Goal: Transaction & Acquisition: Book appointment/travel/reservation

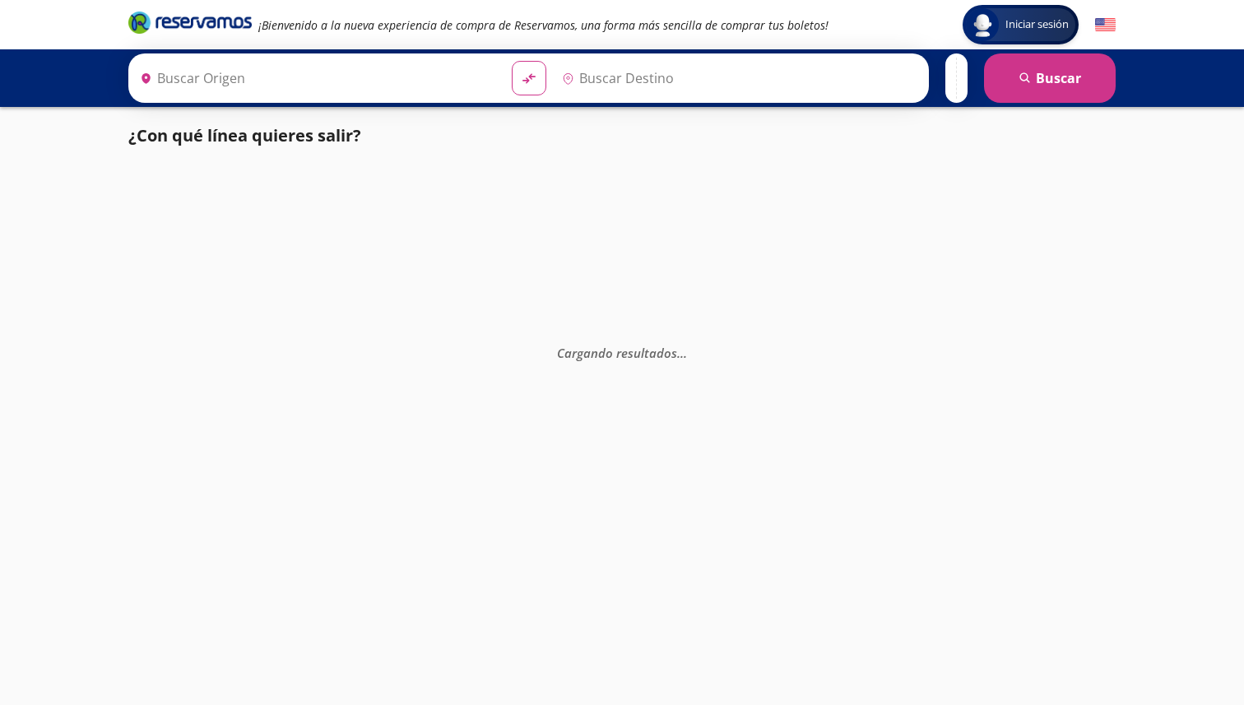
type input "Santiago de Querétaro, [GEOGRAPHIC_DATA]"
type input "[GEOGRAPHIC_DATA], [GEOGRAPHIC_DATA]"
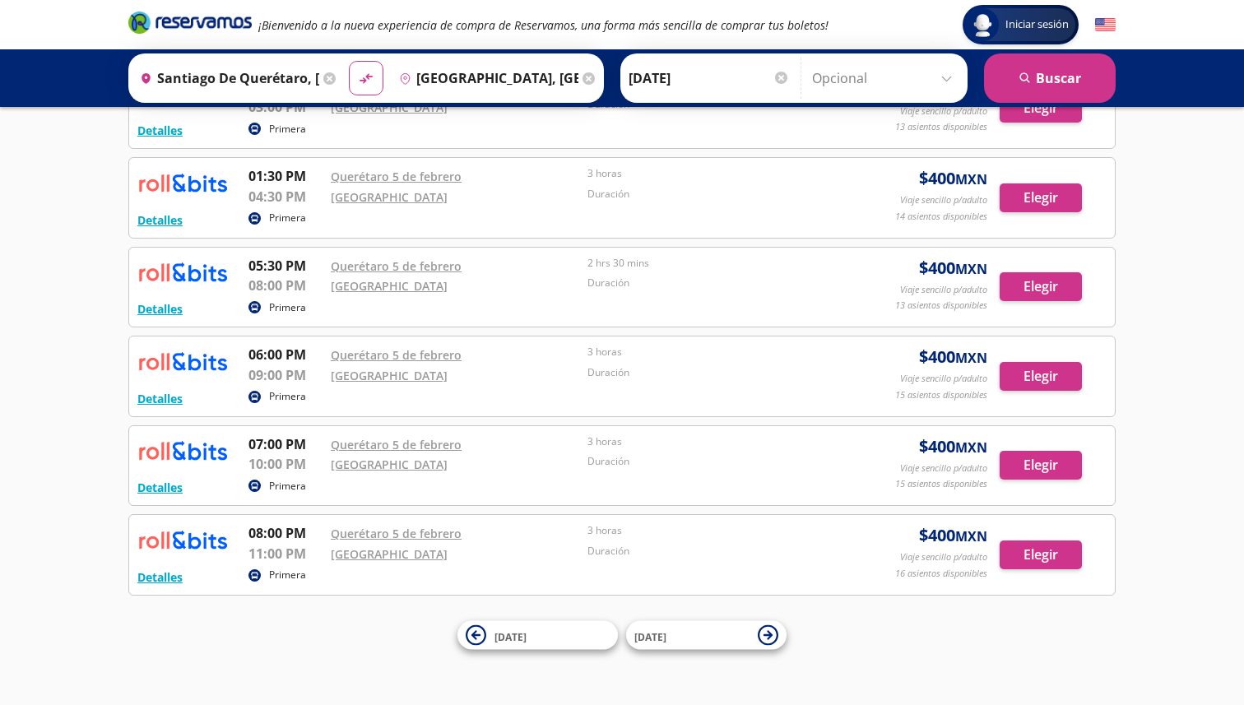
scroll to position [630, 0]
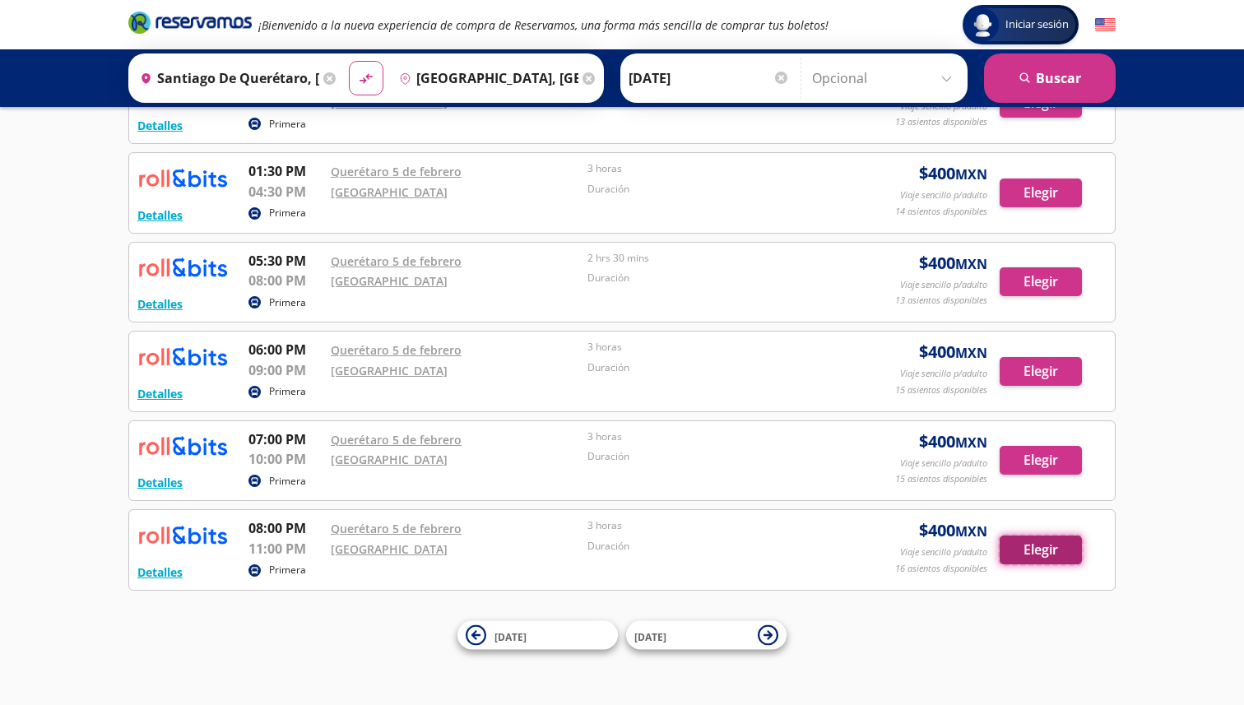
click at [1015, 554] on button "Elegir" at bounding box center [1041, 550] width 82 height 29
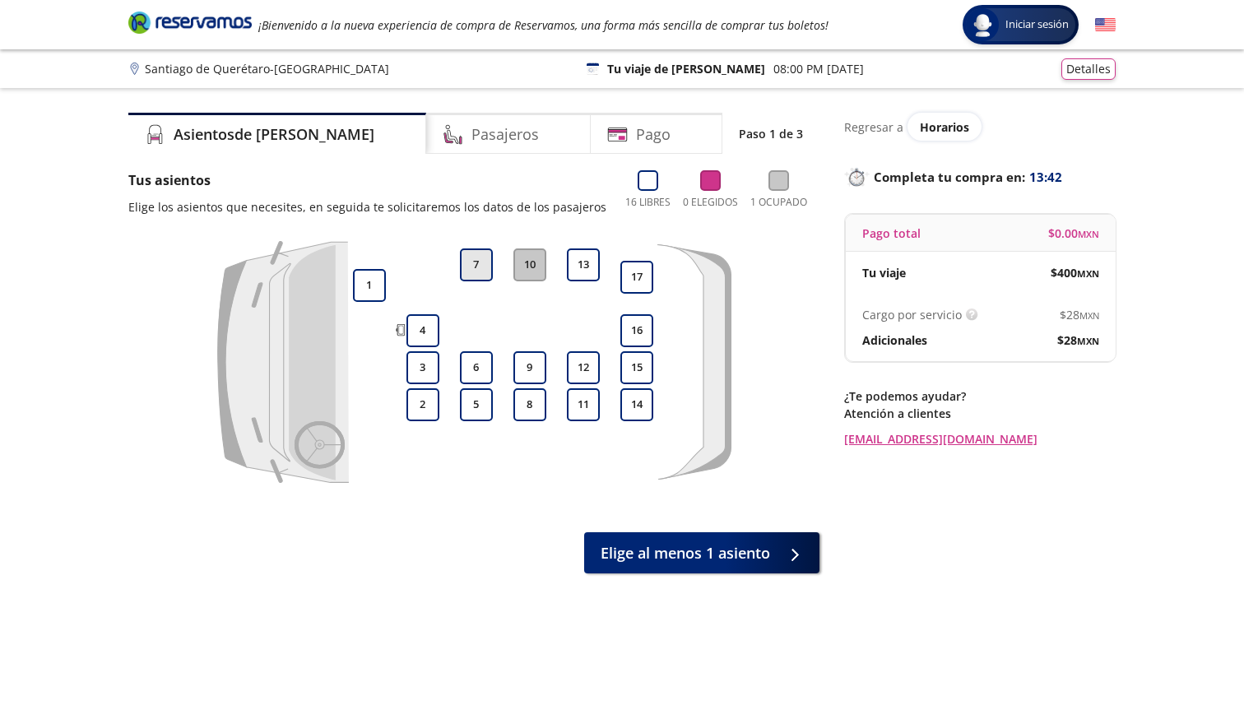
click at [481, 266] on button "7" at bounding box center [476, 265] width 33 height 33
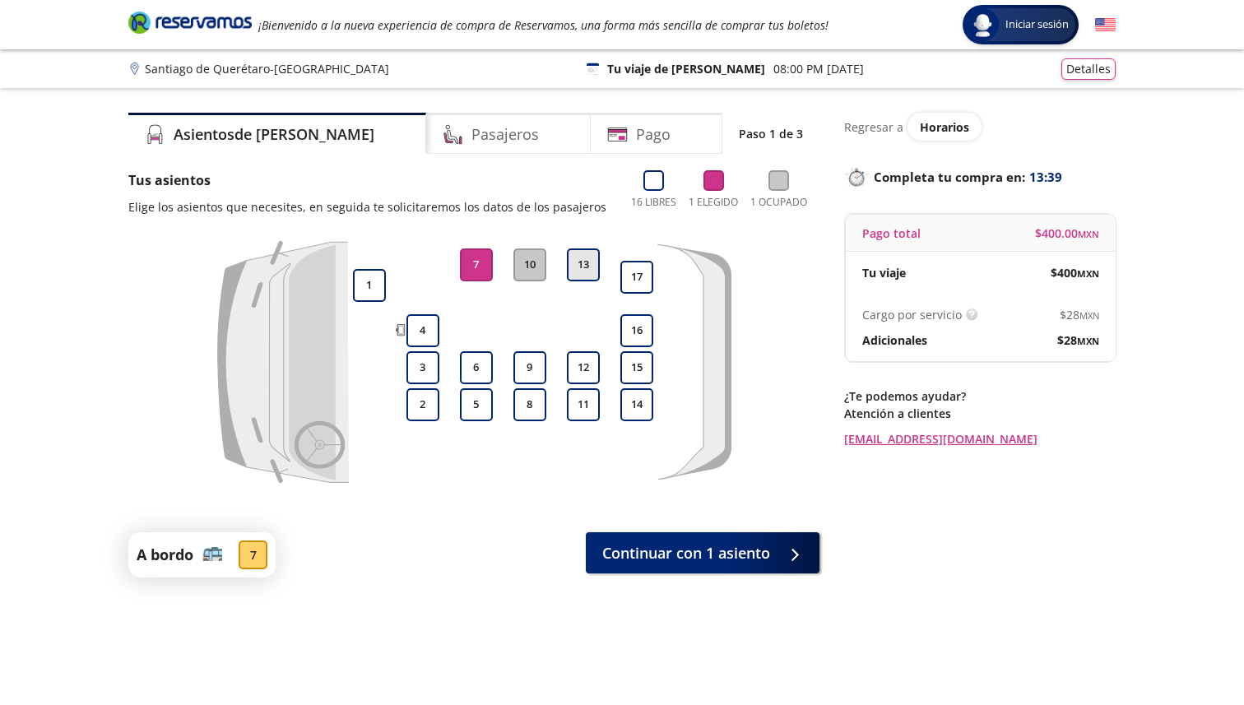
click at [582, 267] on button "13" at bounding box center [583, 265] width 33 height 33
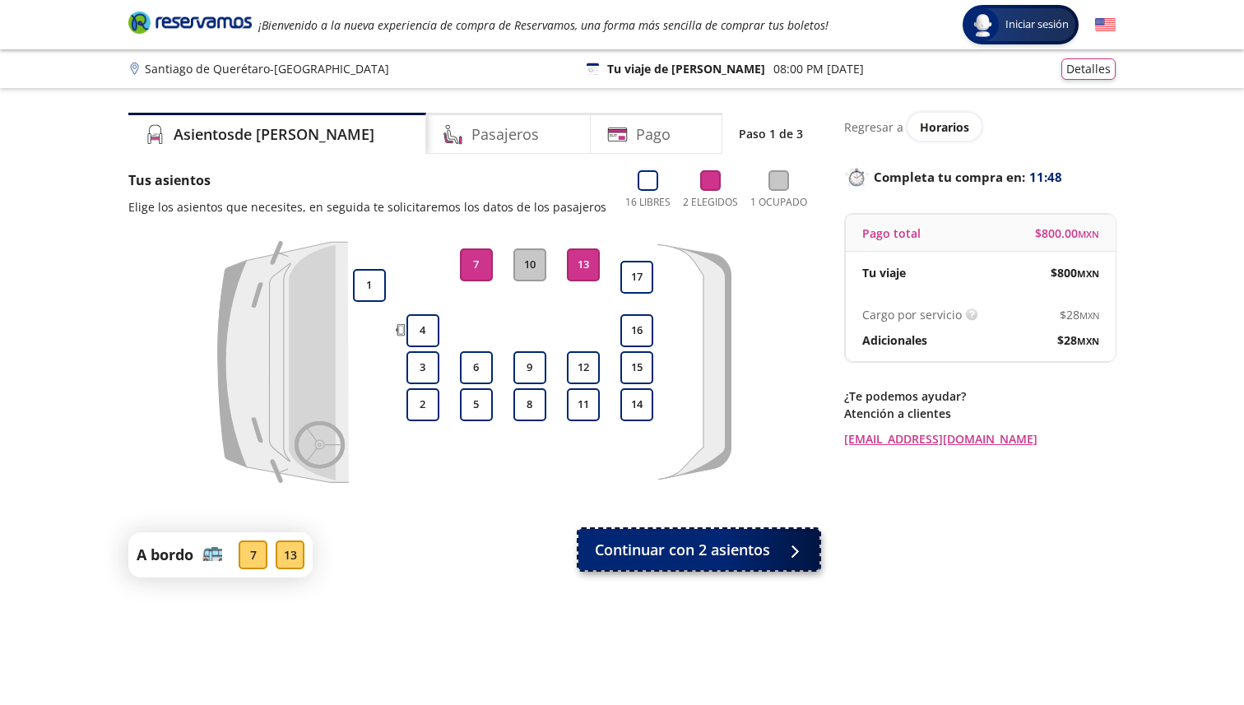
click at [665, 557] on span "Continuar con 2 asientos" at bounding box center [682, 550] width 175 height 22
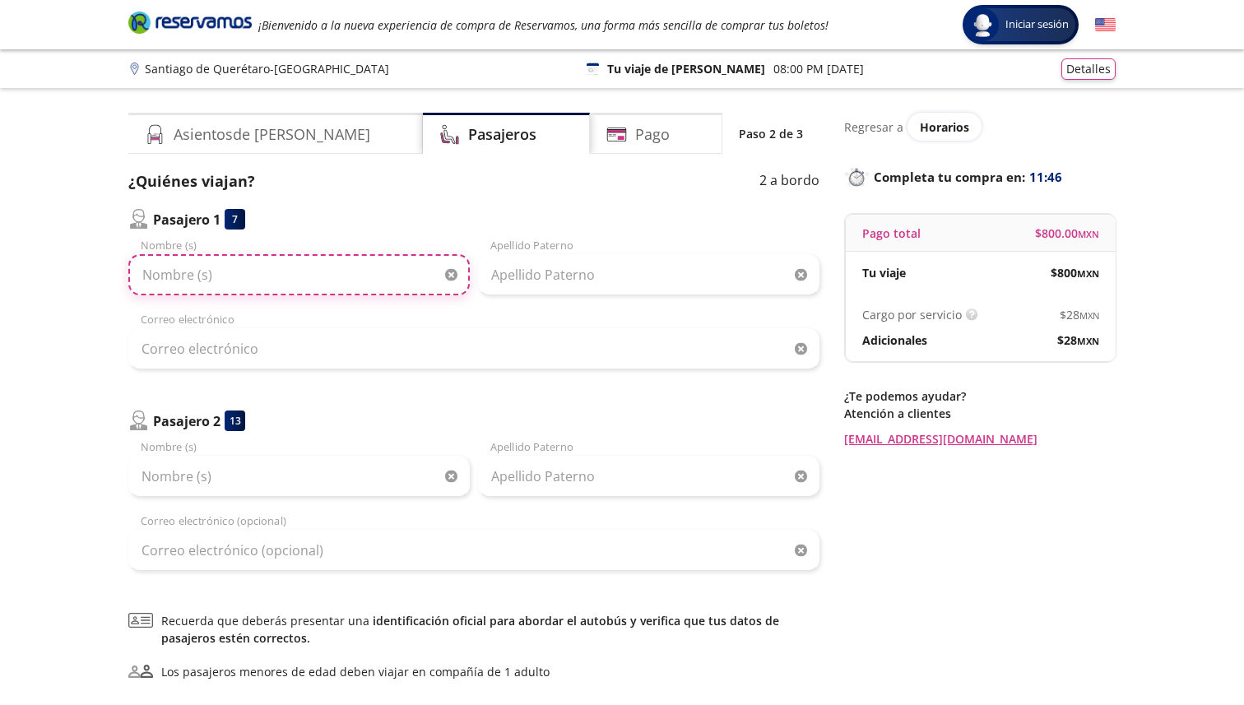
click at [338, 279] on input "Nombre (s)" at bounding box center [299, 274] width 342 height 41
type input "Choiiok"
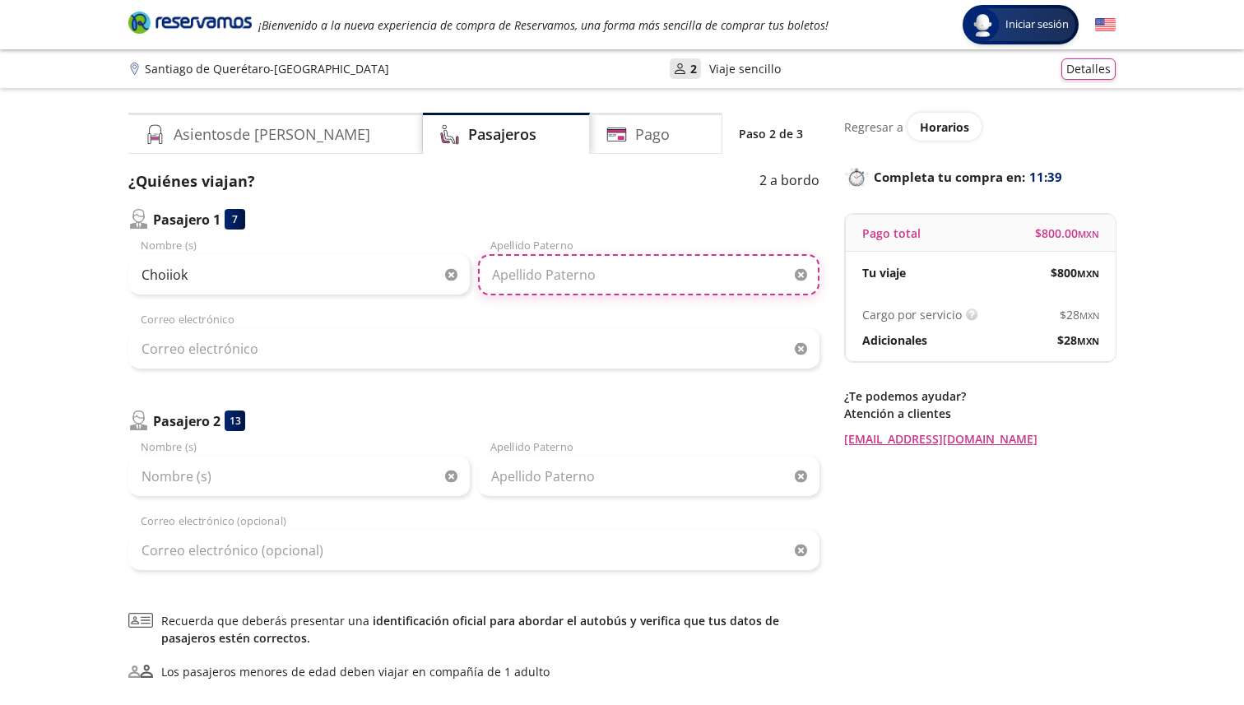
click at [558, 269] on input "Apellido Paterno" at bounding box center [649, 274] width 342 height 41
type input "Lei"
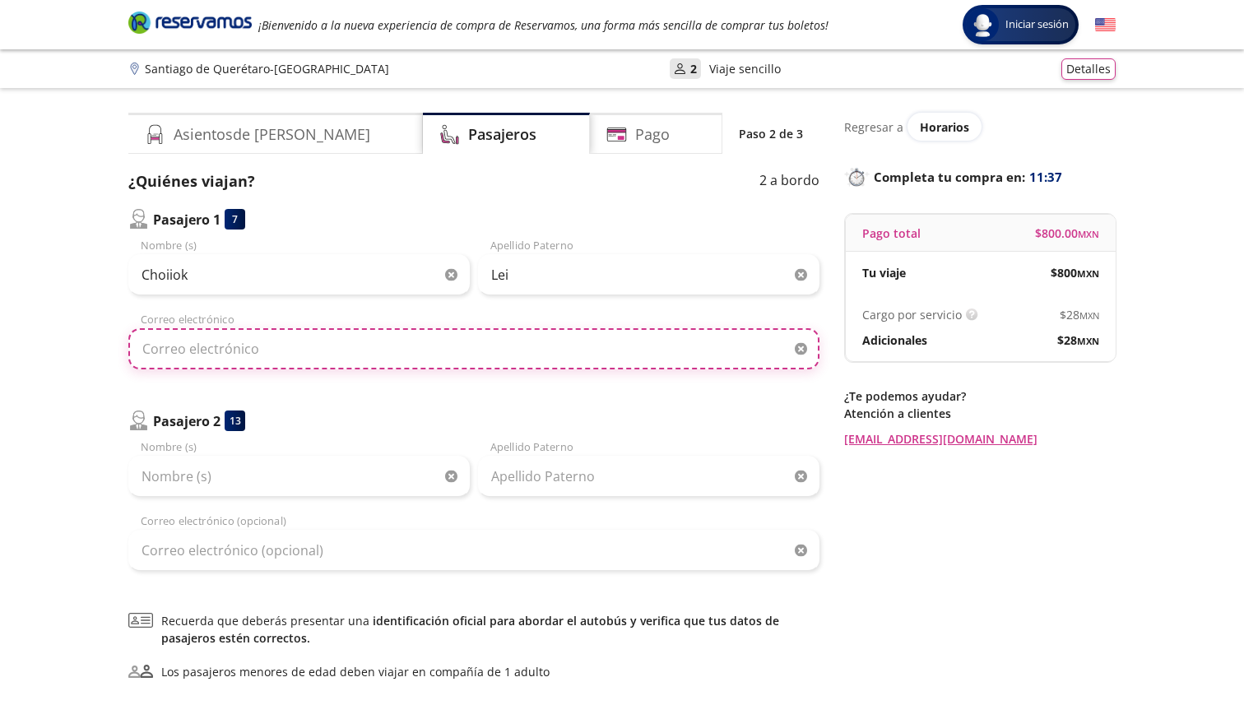
click at [453, 342] on input "Correo electrónico" at bounding box center [473, 348] width 691 height 41
type input "[EMAIL_ADDRESS][DOMAIN_NAME]"
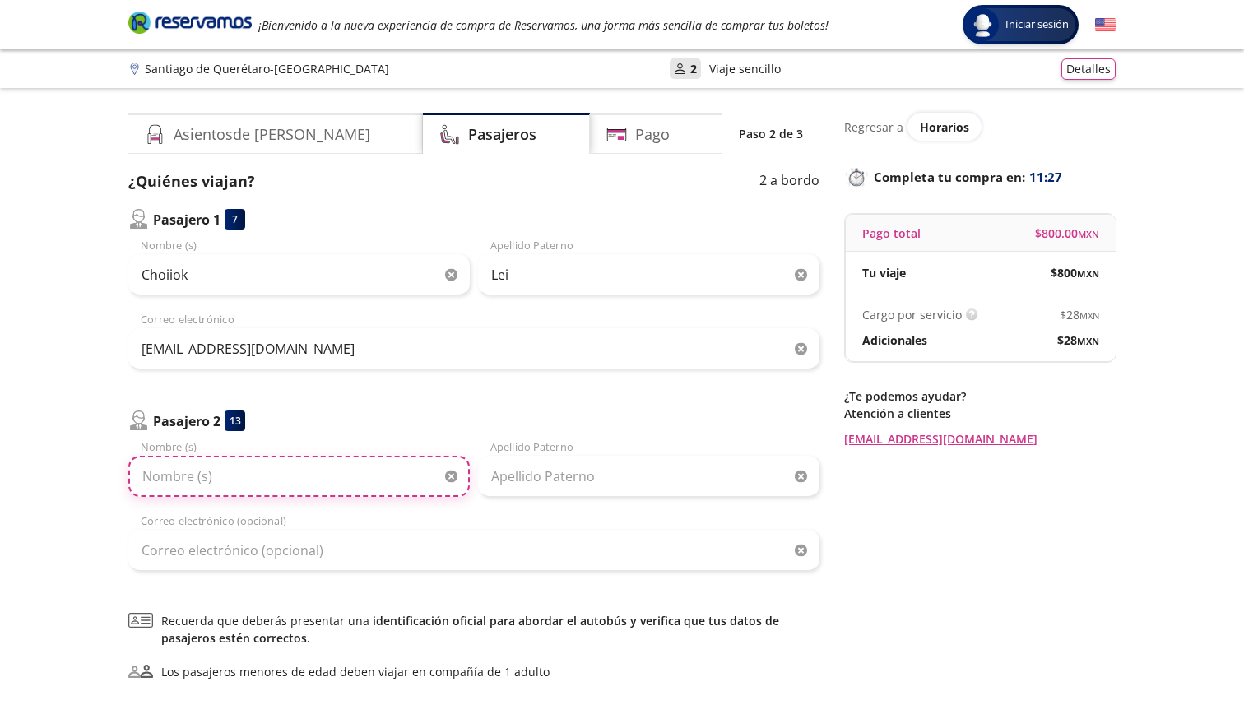
click at [328, 471] on input "Nombre (s)" at bounding box center [299, 476] width 342 height 41
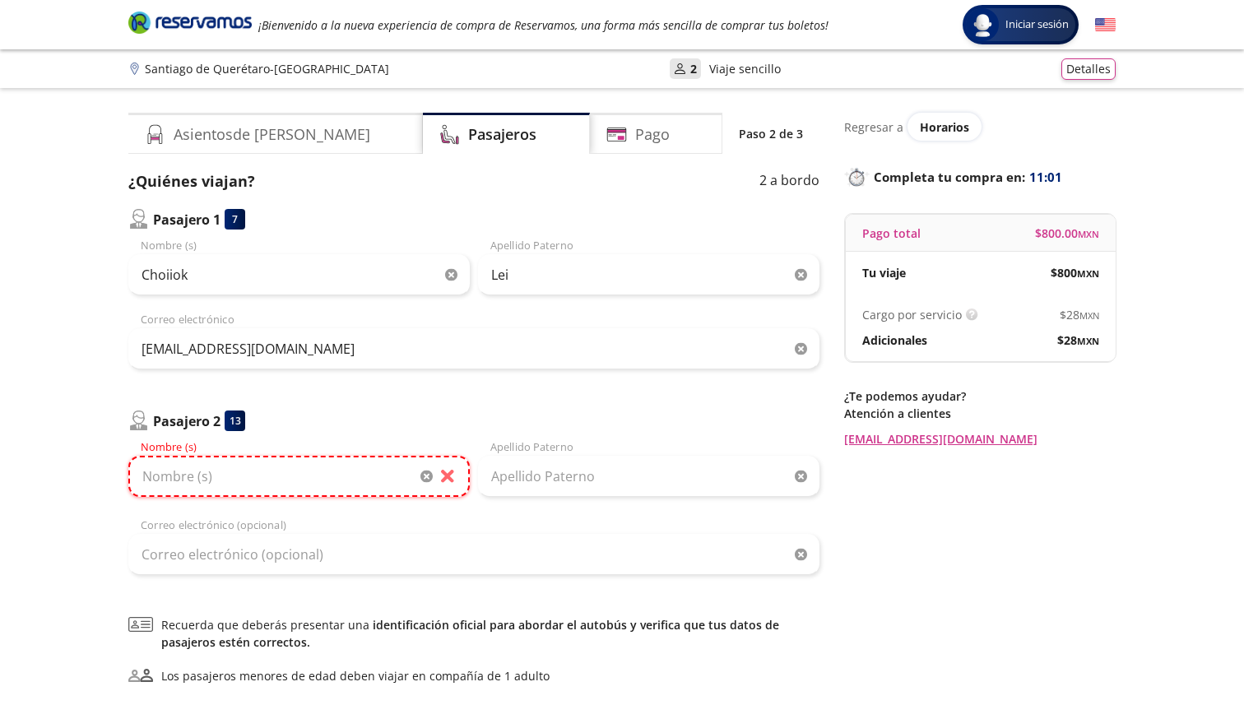
click at [309, 459] on input "Nombre (s)" at bounding box center [299, 476] width 342 height 41
paste input "[PERSON_NAME]"
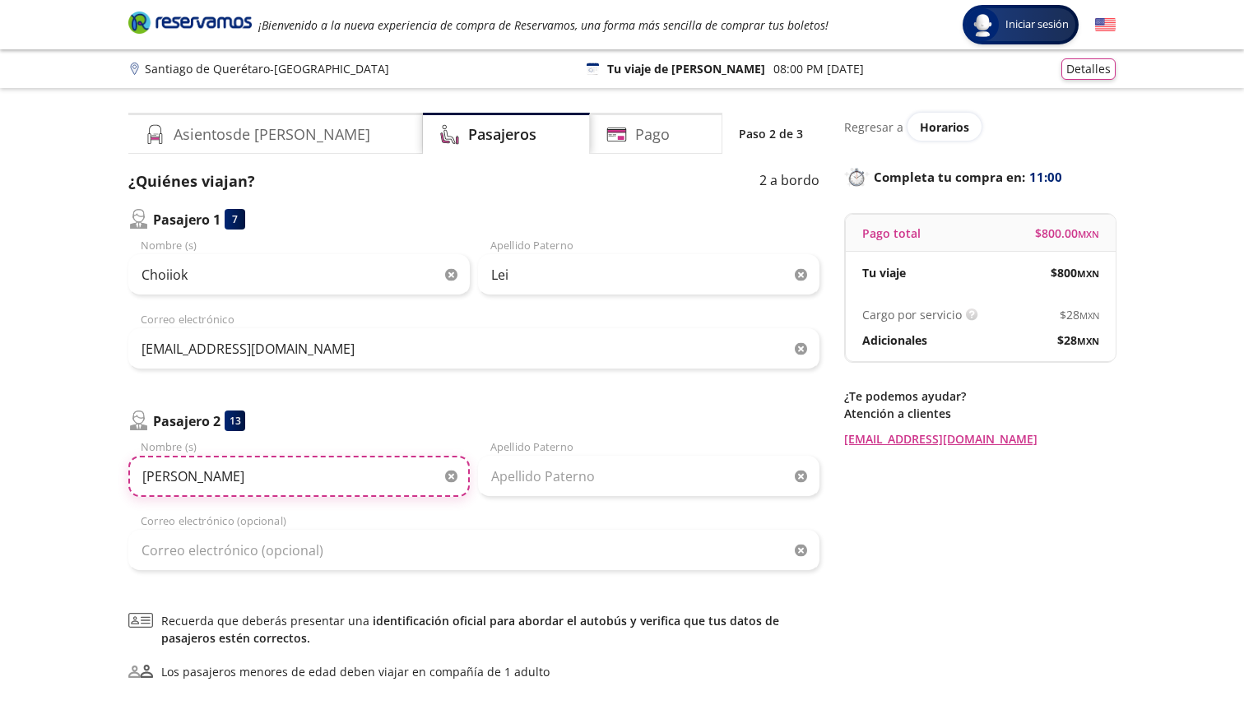
type input "[PERSON_NAME]"
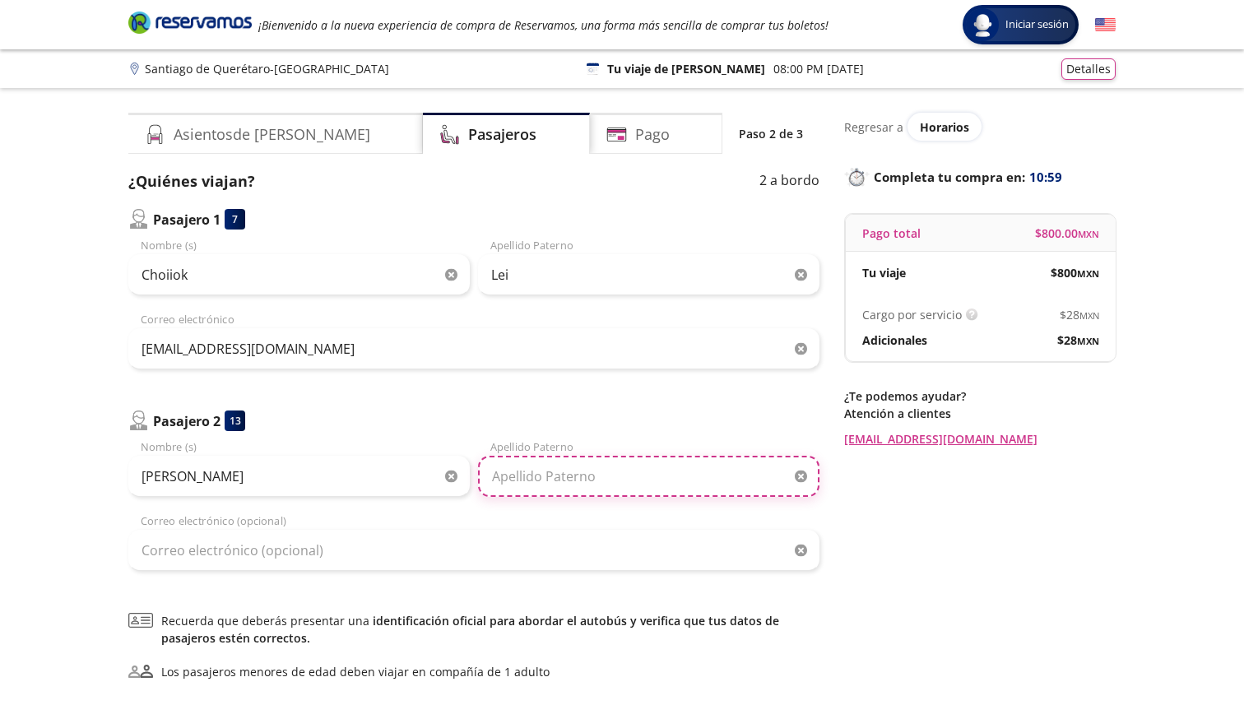
click at [595, 484] on input "Apellido Paterno" at bounding box center [649, 476] width 342 height 41
type input "Hu"
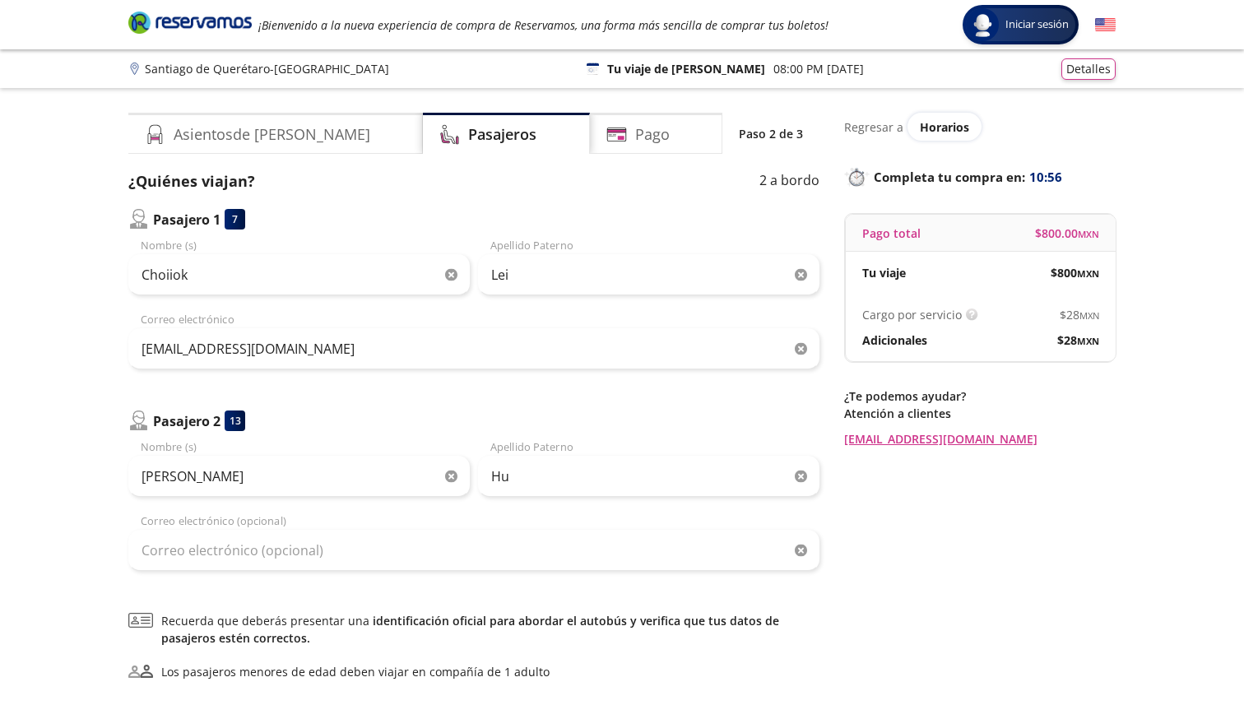
click at [4, 508] on div "Group 9 Created with Sketch. Datos para la compra Santiago de Querétaro - [GEOG…" at bounding box center [622, 435] width 1244 height 870
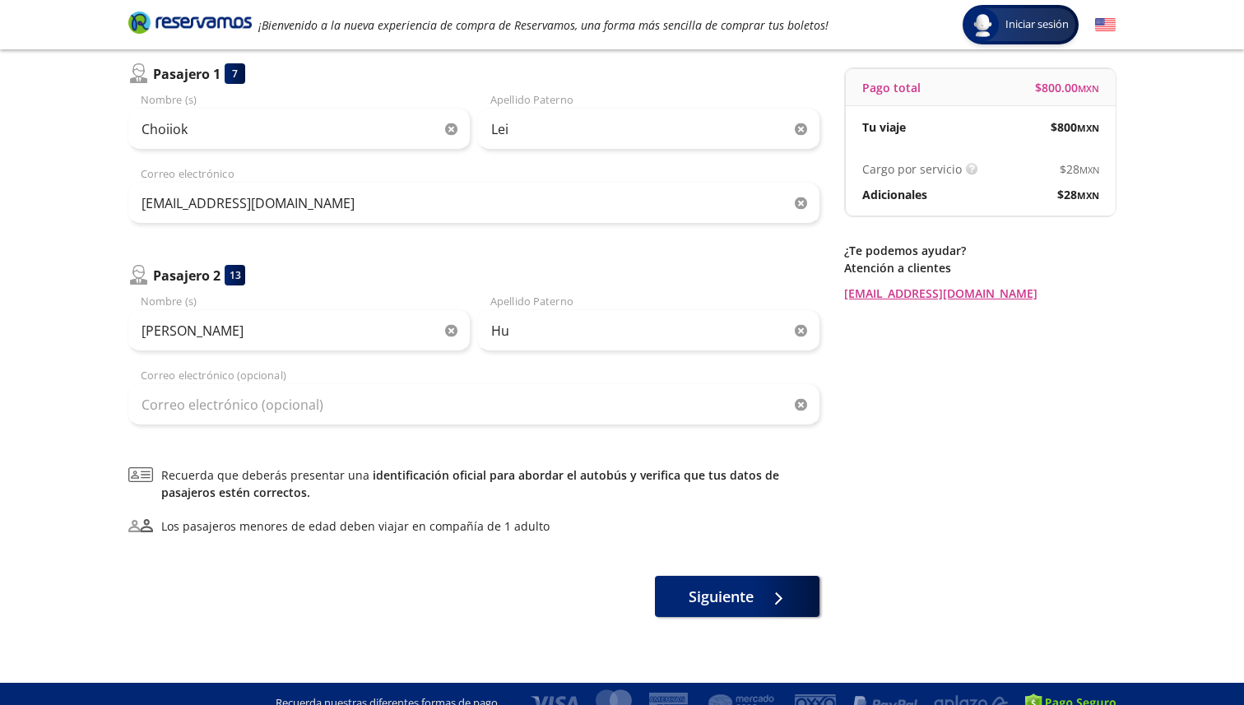
scroll to position [165, 0]
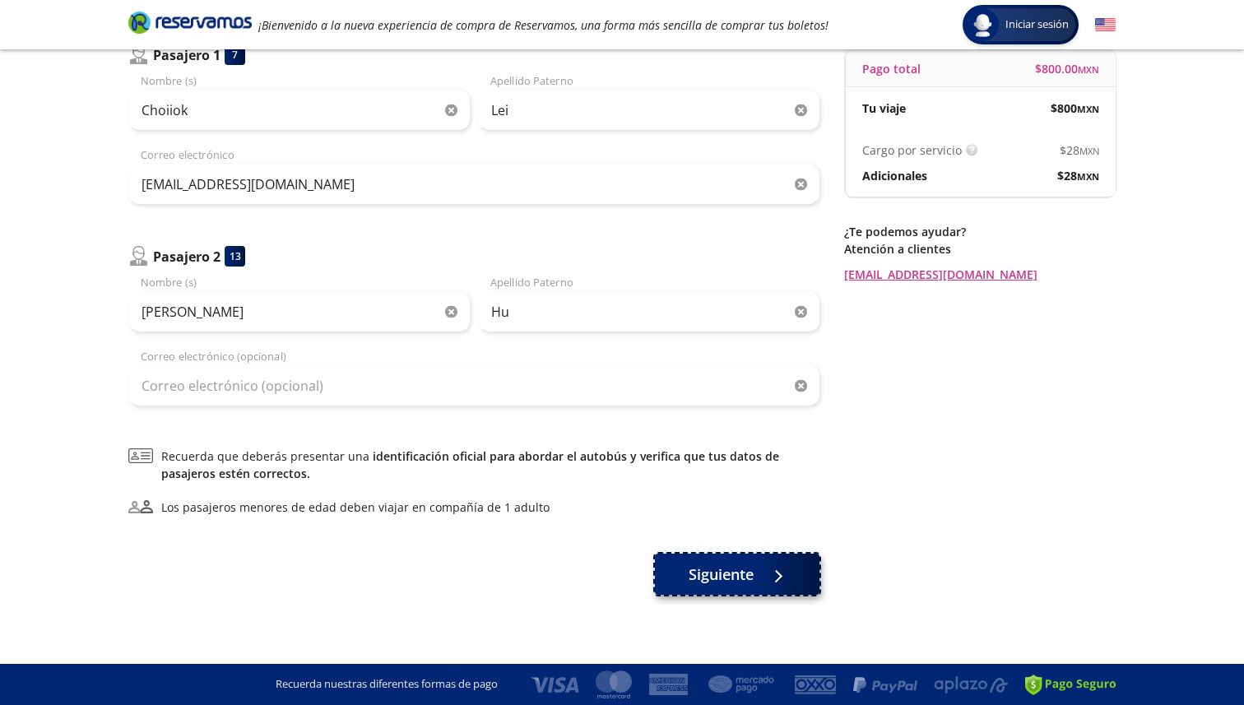
click at [696, 572] on span "Siguiente" at bounding box center [721, 575] width 65 height 22
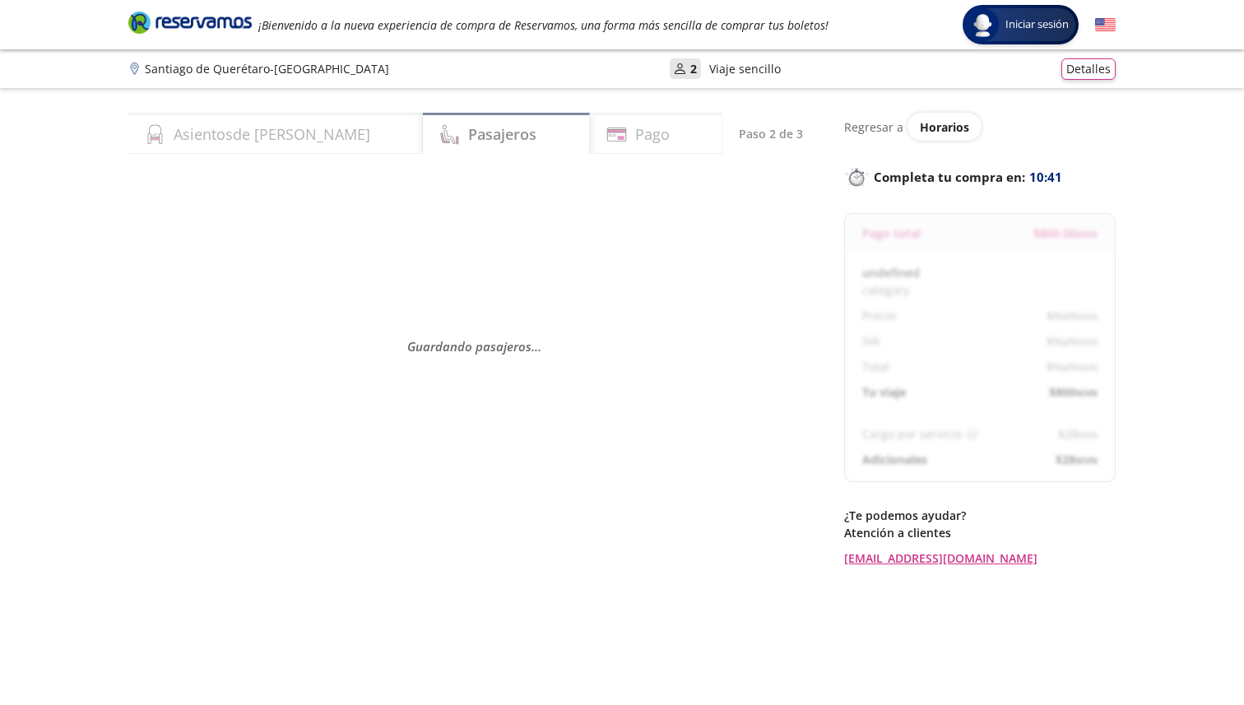
select select "MX"
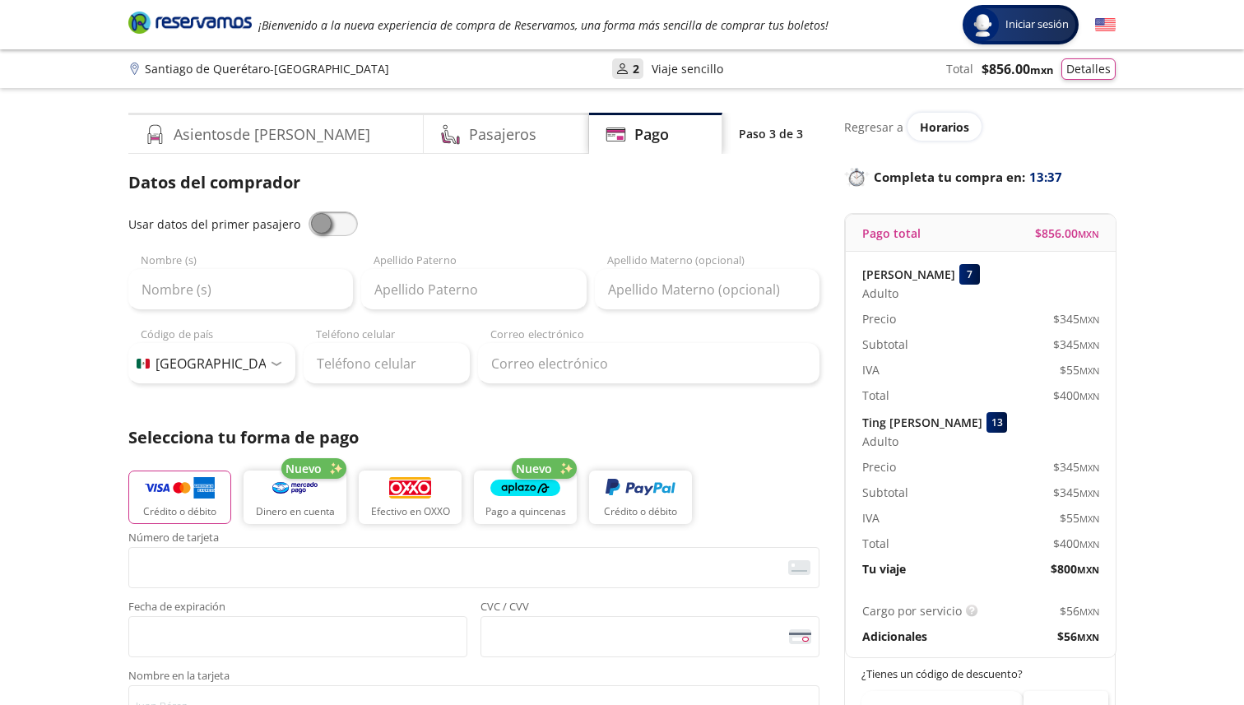
click at [337, 220] on span at bounding box center [333, 223] width 49 height 25
click at [309, 211] on input "checkbox" at bounding box center [309, 211] width 0 height 0
type input "Choiiok"
type input "Lei"
type input "[EMAIL_ADDRESS][DOMAIN_NAME]"
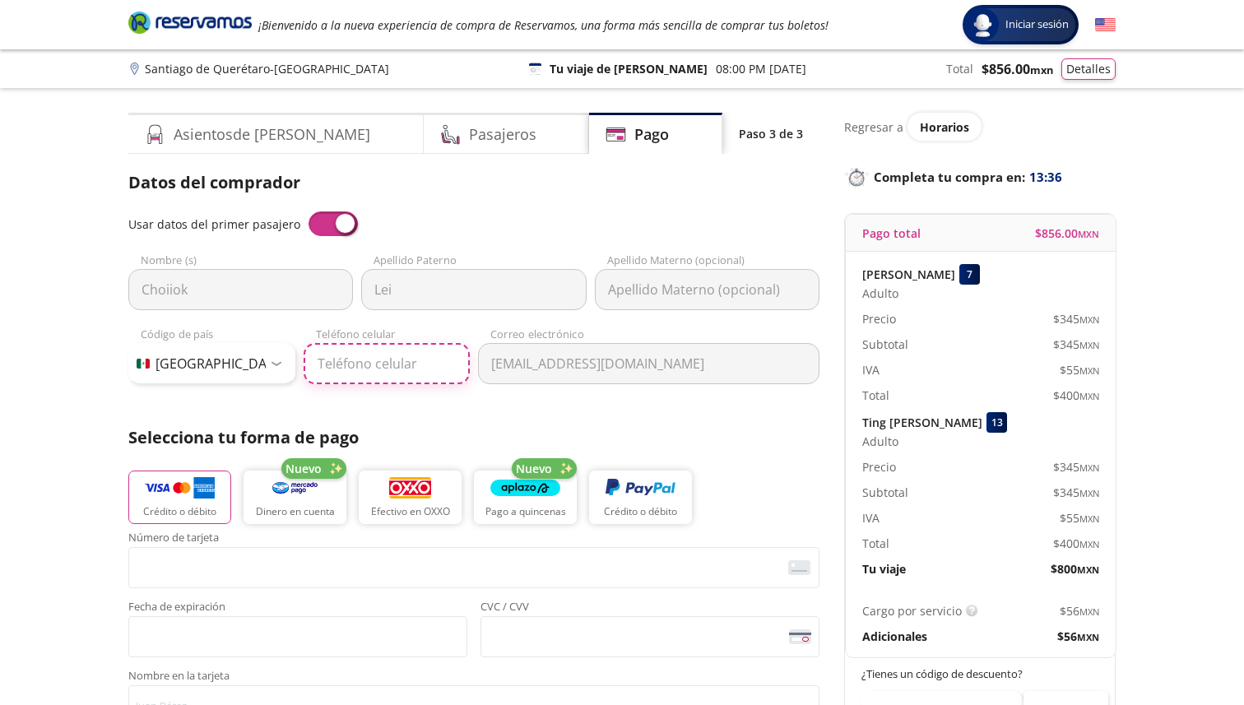
click at [379, 368] on input "Teléfono celular" at bounding box center [387, 363] width 167 height 41
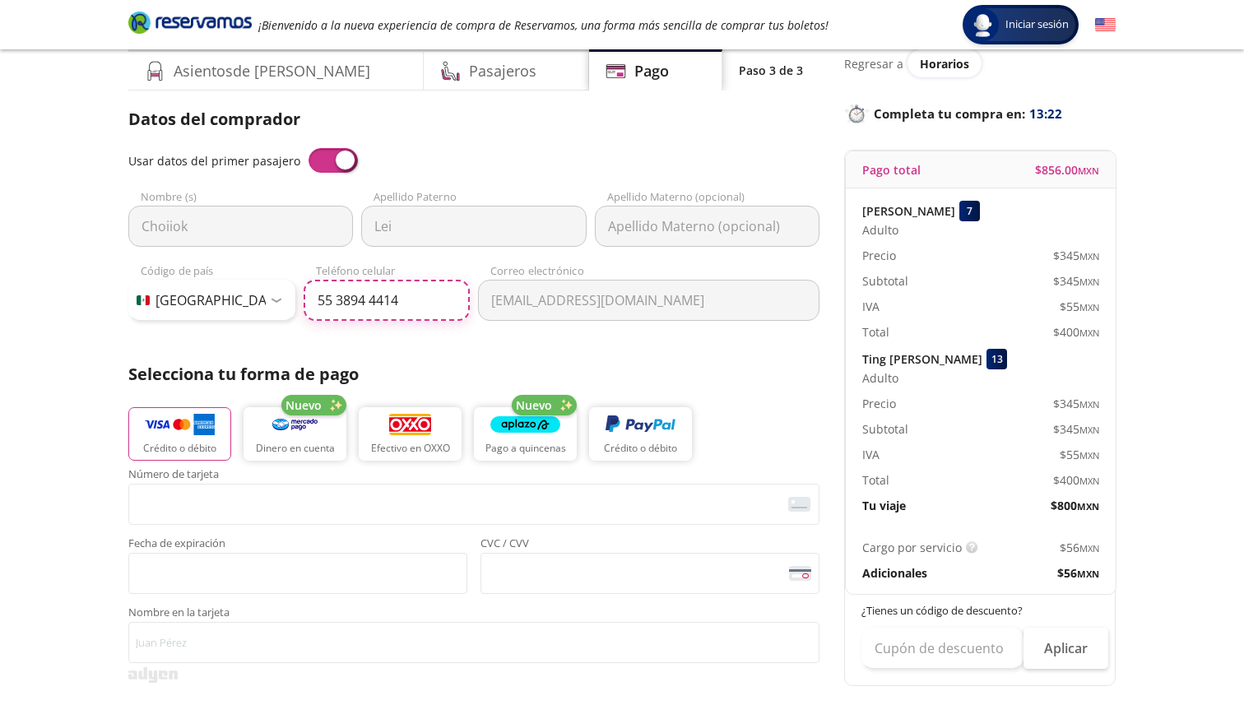
scroll to position [95, 0]
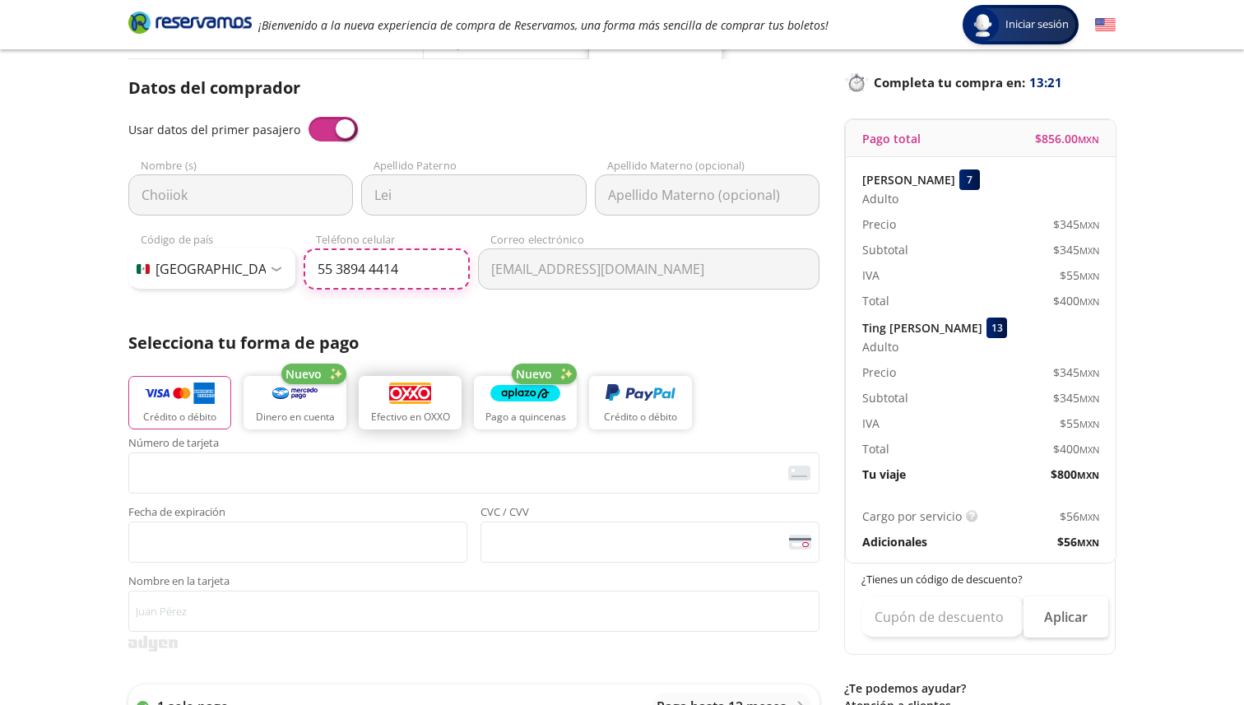
type input "55 3894 4414"
click at [421, 405] on img "button" at bounding box center [410, 394] width 45 height 25
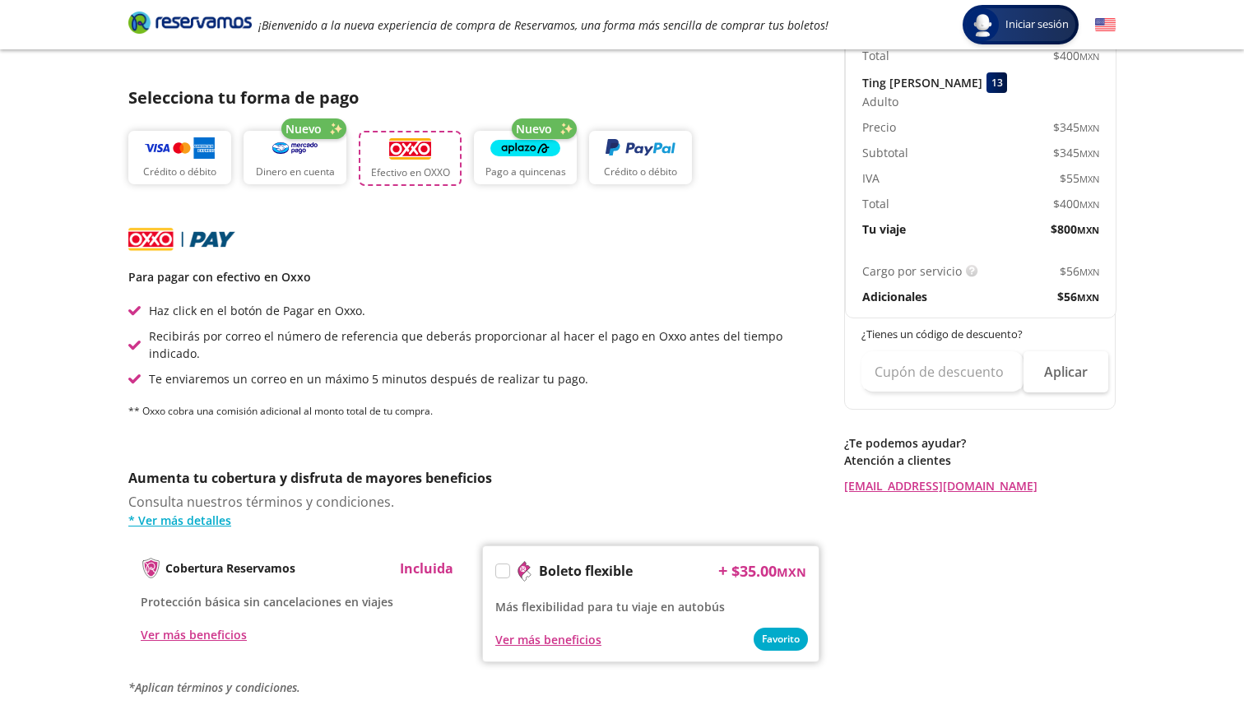
scroll to position [518, 0]
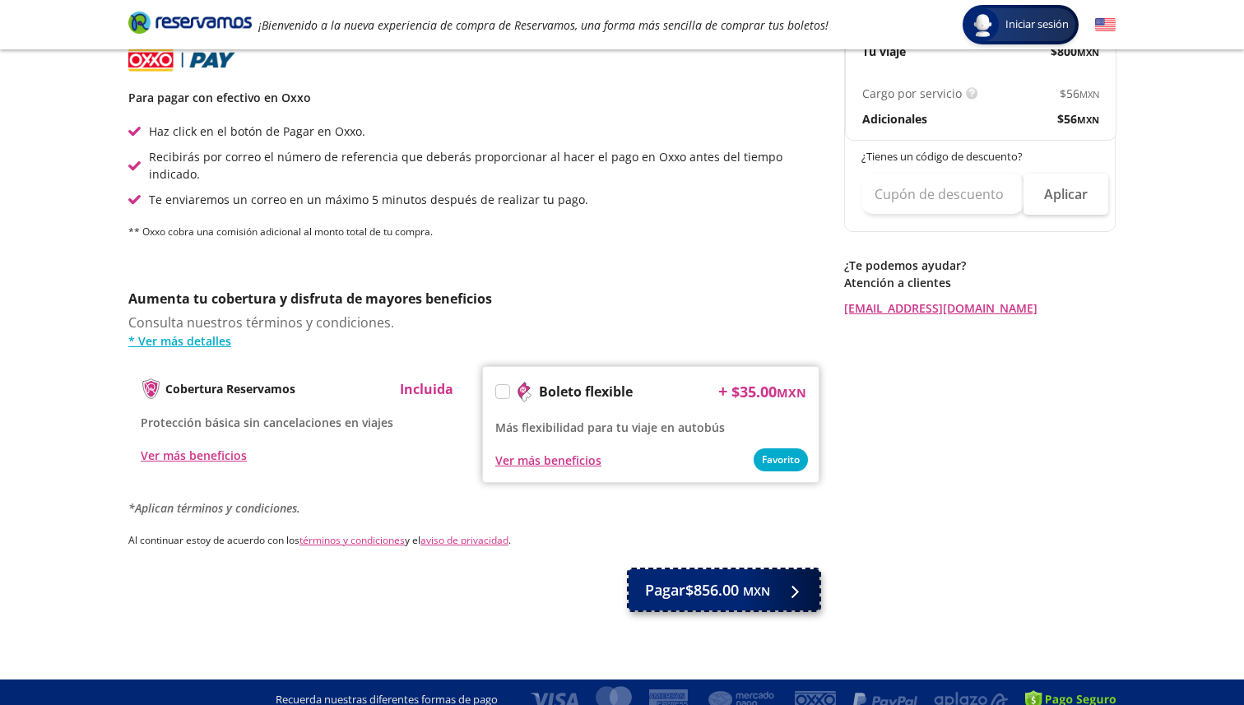
click at [672, 579] on span "Pagar $856.00 MXN" at bounding box center [707, 590] width 125 height 22
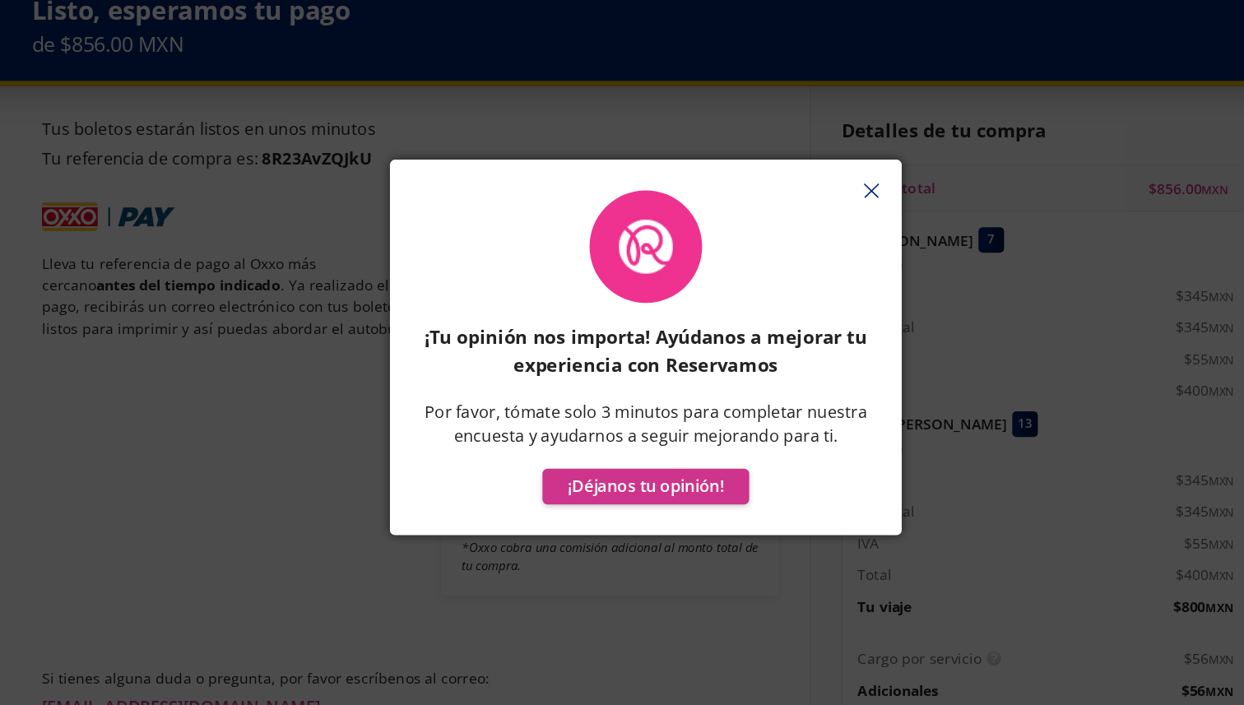
click at [793, 228] on button "button" at bounding box center [803, 226] width 25 height 25
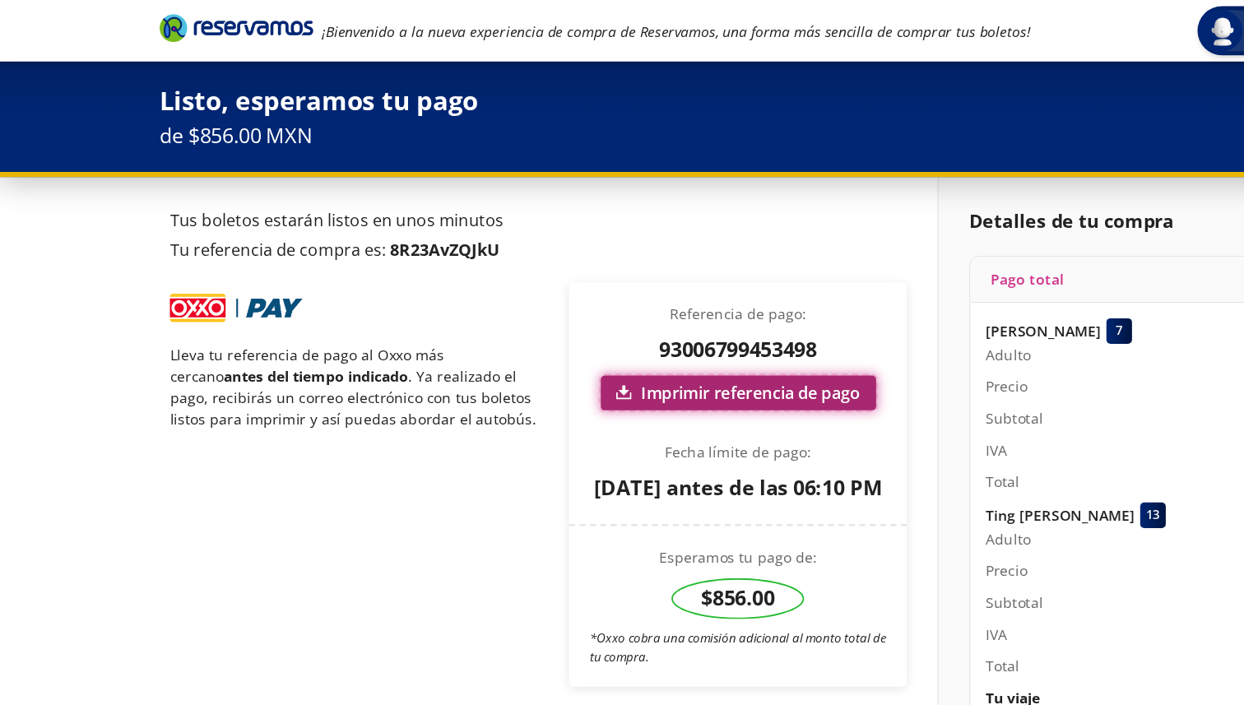
click at [616, 315] on link "Imprimir referencia de pago" at bounding box center [593, 316] width 221 height 28
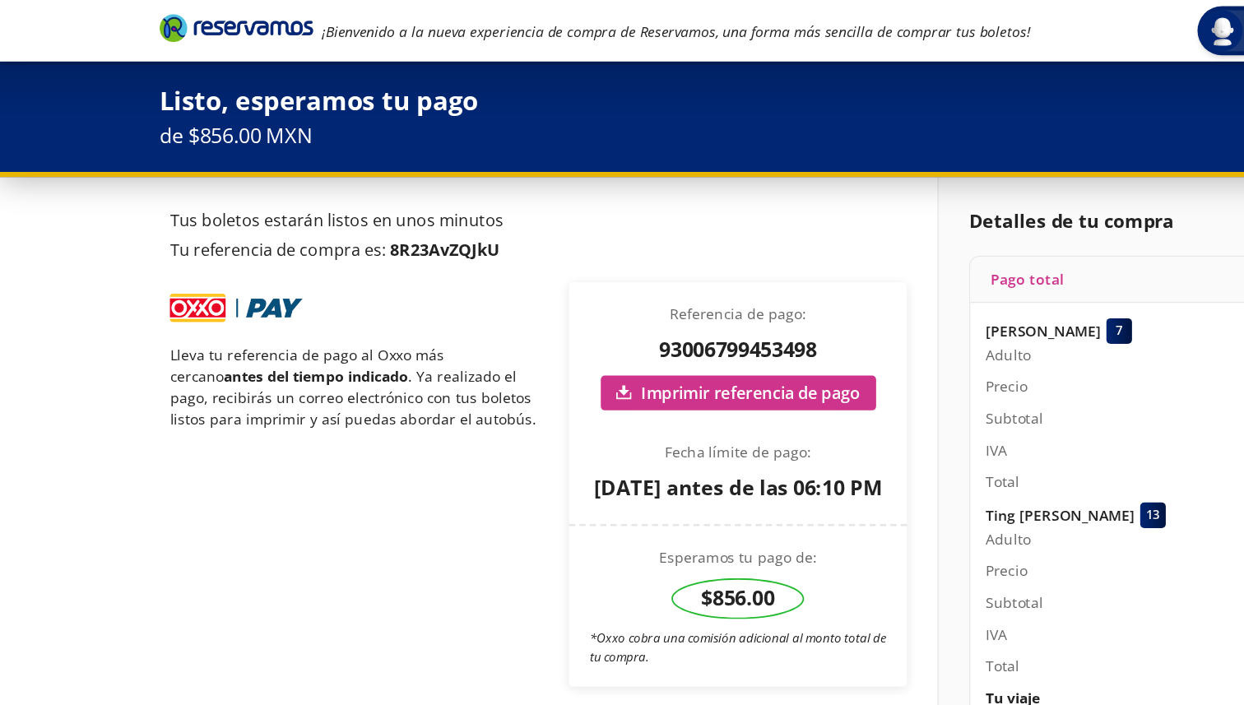
click at [715, 200] on p "Tu referencia de compra es: 8R23AvZQJkU" at bounding box center [433, 201] width 593 height 20
